Goal: Information Seeking & Learning: Learn about a topic

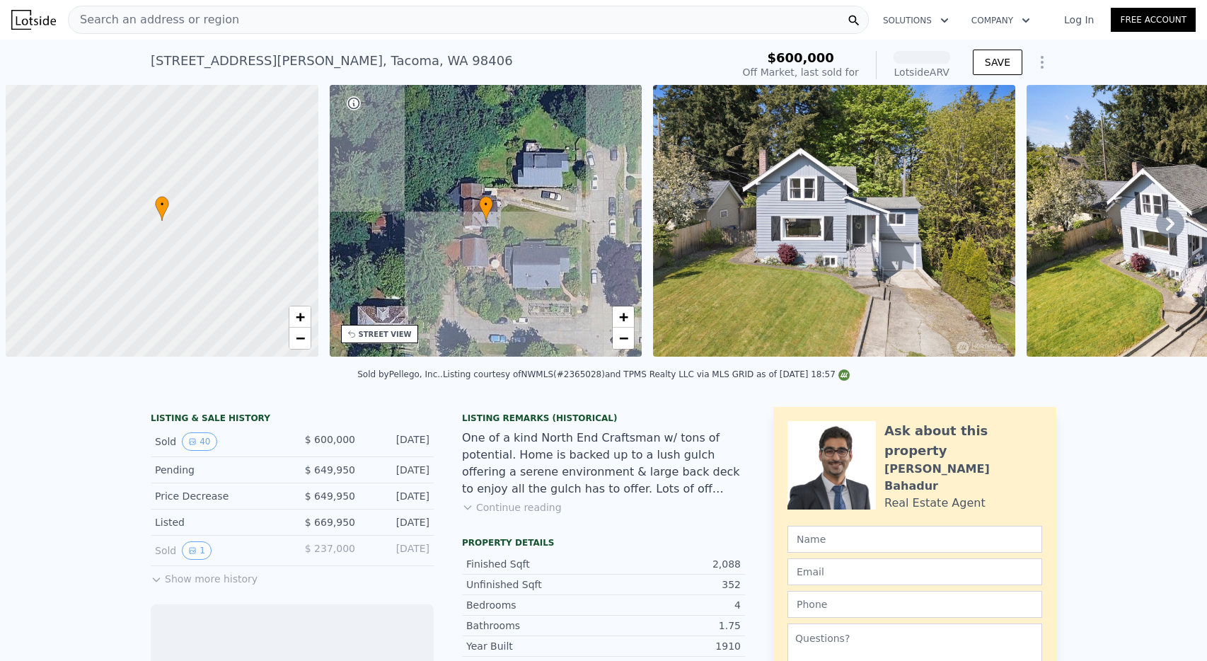
scroll to position [0, 6]
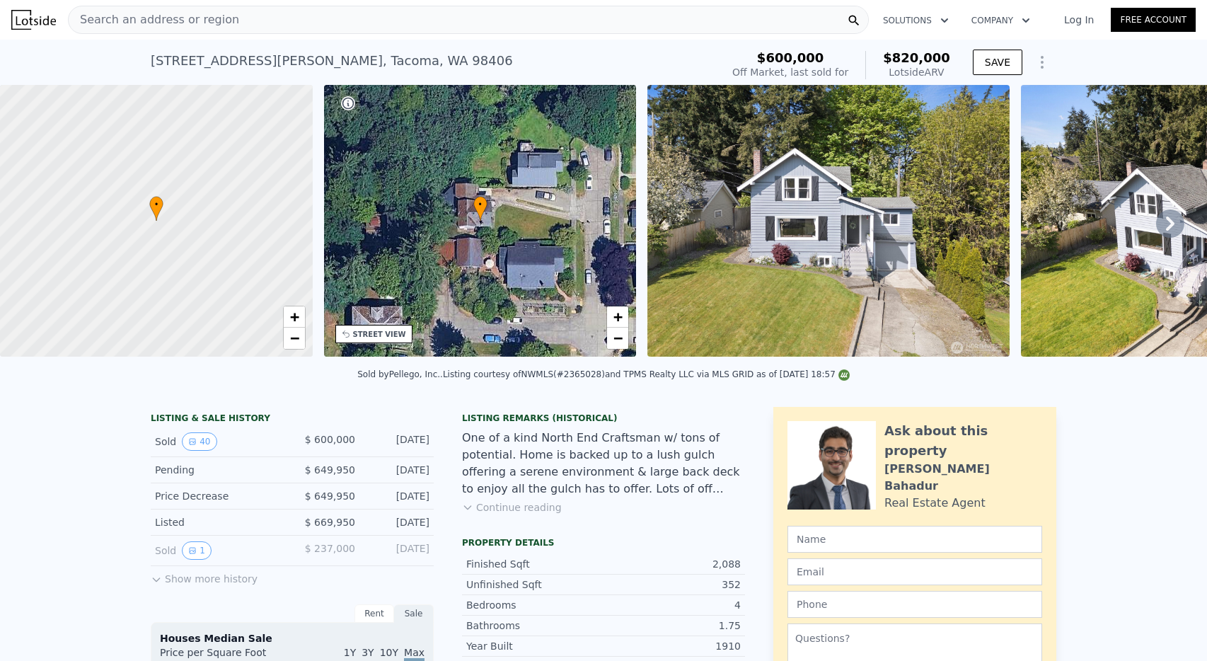
click at [192, 13] on span "Search an address or region" at bounding box center [154, 19] width 171 height 17
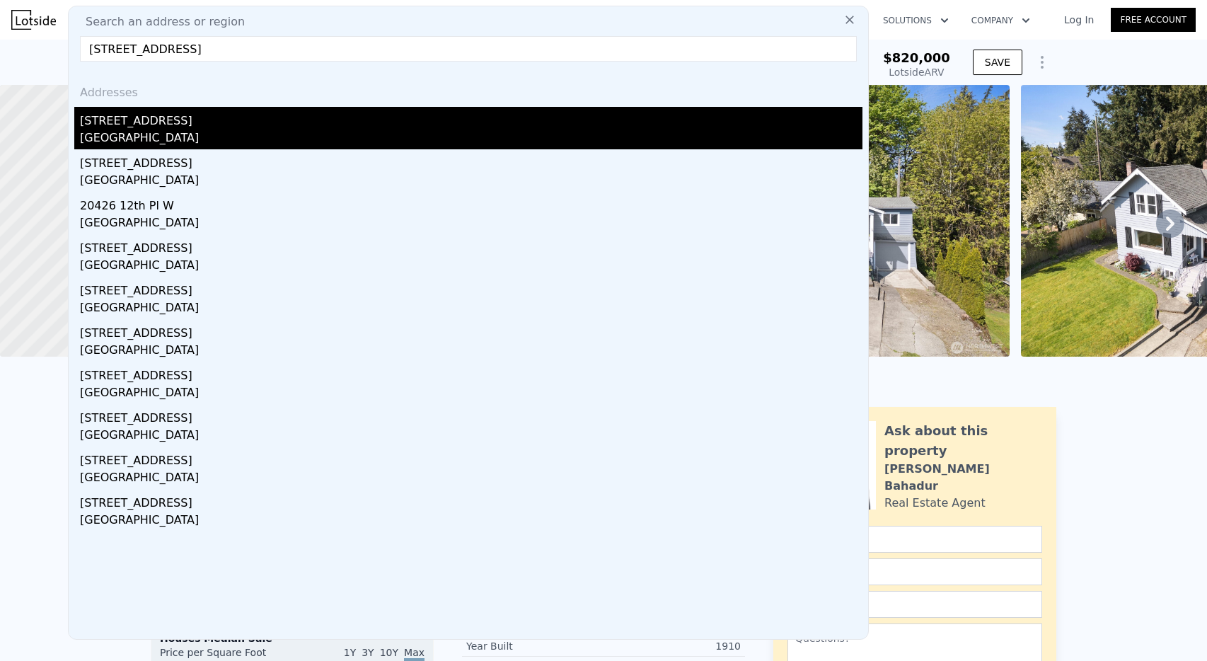
type input "[STREET_ADDRESS]"
click at [180, 123] on div "[STREET_ADDRESS]" at bounding box center [471, 118] width 783 height 23
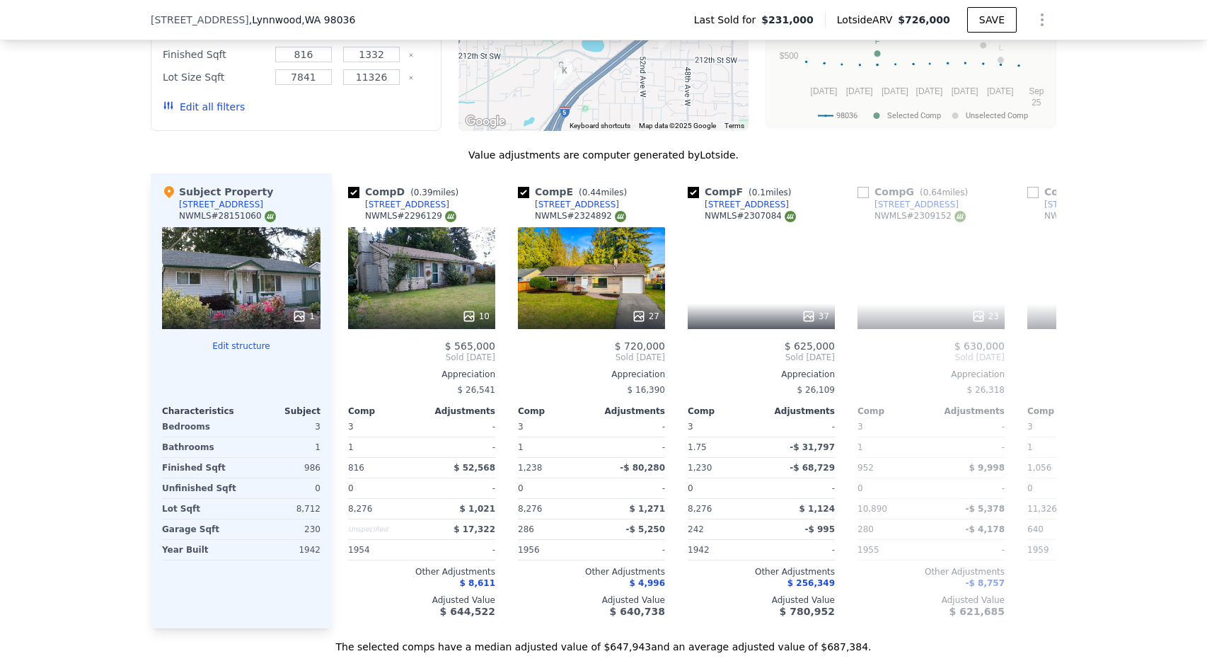
scroll to position [0, 506]
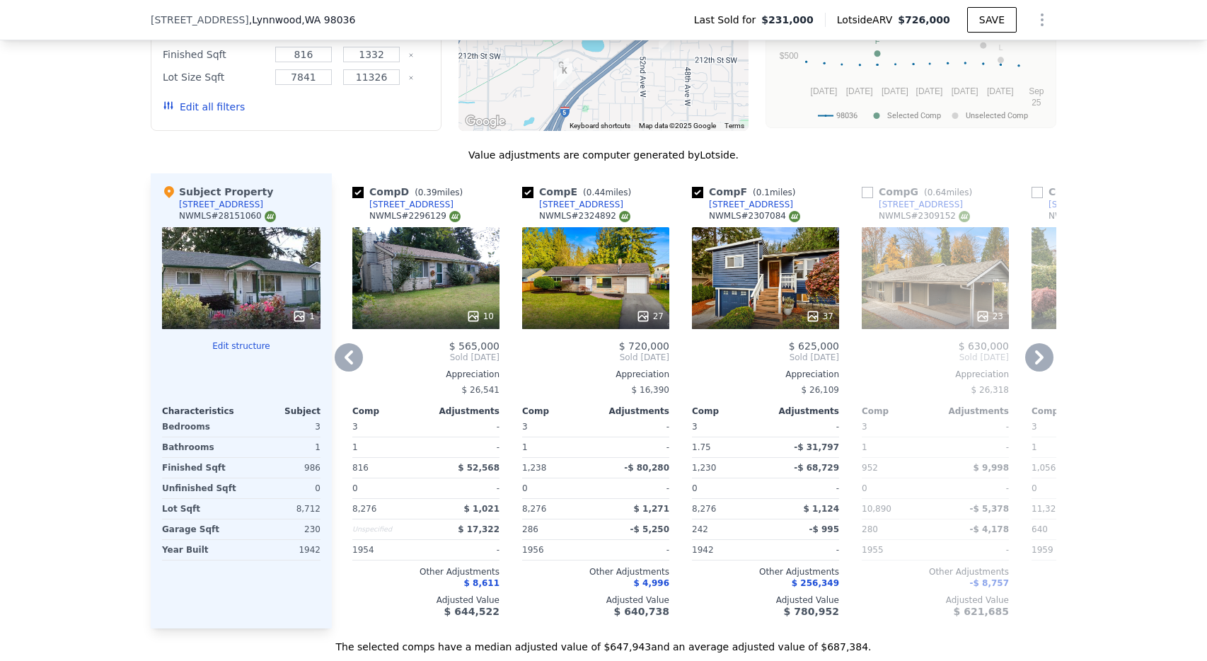
click at [352, 191] on input "checkbox" at bounding box center [357, 192] width 11 height 11
checkbox input "false"
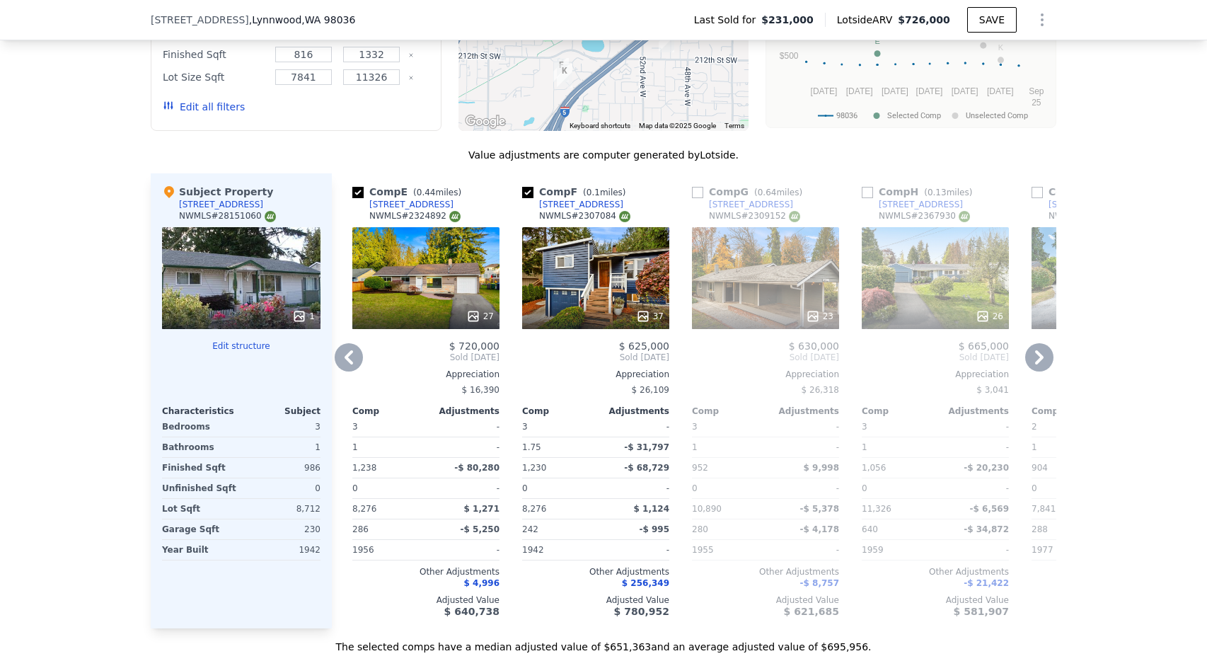
click at [864, 194] on input "checkbox" at bounding box center [867, 192] width 11 height 11
checkbox input "true"
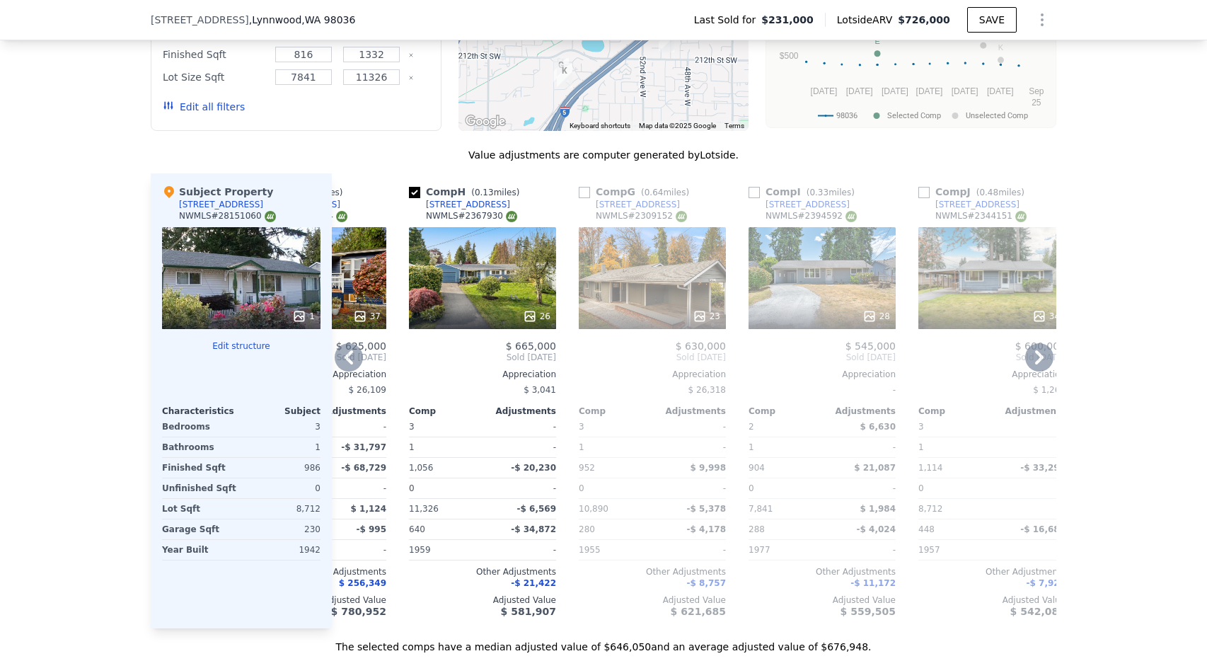
scroll to position [0, 791]
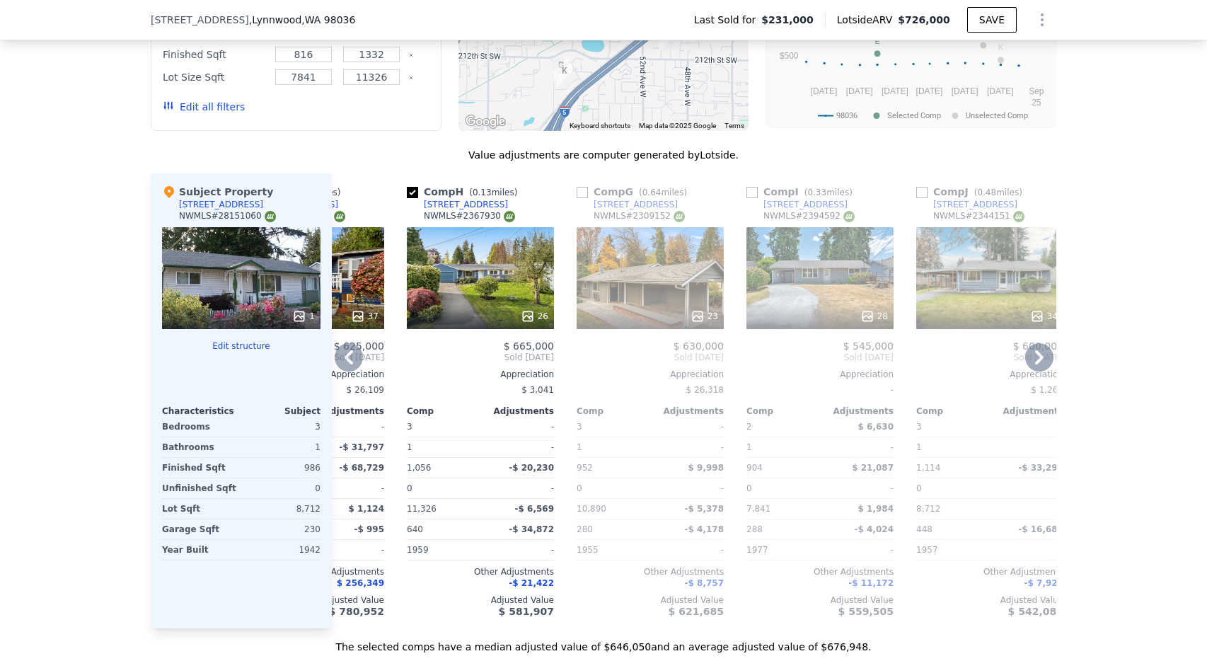
click at [827, 299] on div "28" at bounding box center [820, 278] width 147 height 102
